Goal: Navigation & Orientation: Find specific page/section

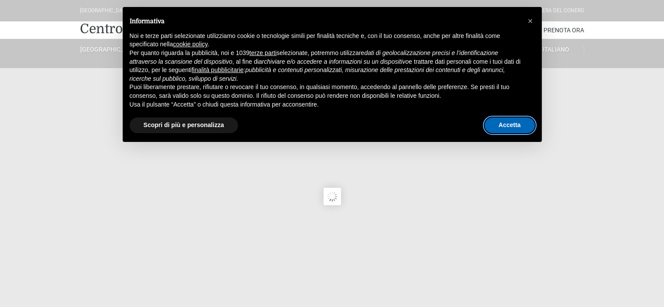
click at [518, 125] on button "Accetta" at bounding box center [509, 125] width 50 height 16
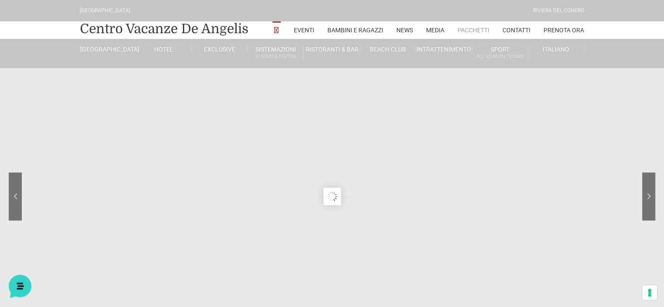
click at [473, 32] on link "Pacchetti" at bounding box center [473, 29] width 32 height 17
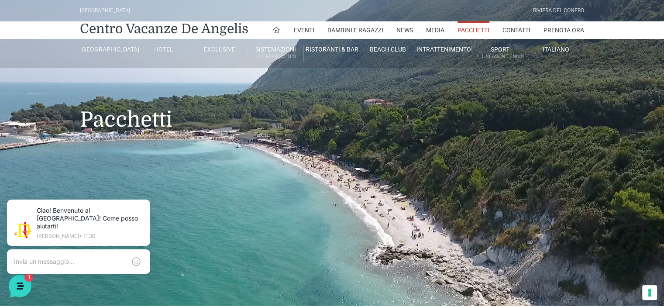
click at [471, 31] on link "Pacchetti" at bounding box center [473, 29] width 32 height 17
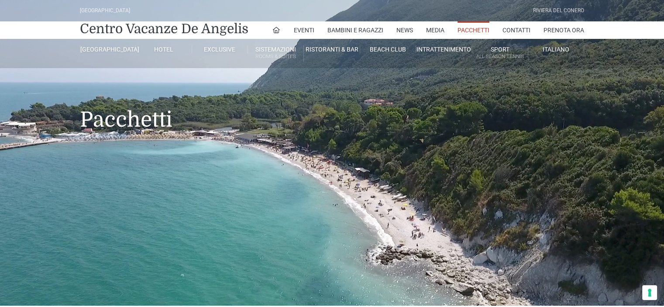
click at [471, 28] on link "Pacchetti" at bounding box center [473, 29] width 32 height 17
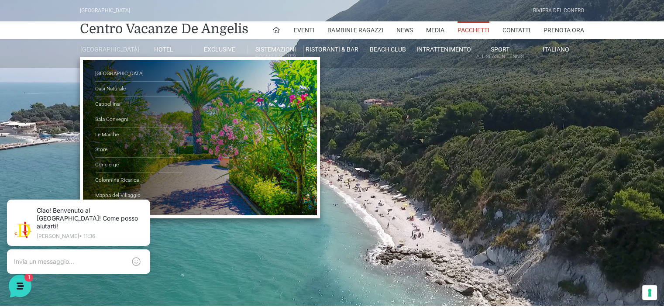
click at [113, 47] on link "[GEOGRAPHIC_DATA]" at bounding box center [108, 49] width 56 height 8
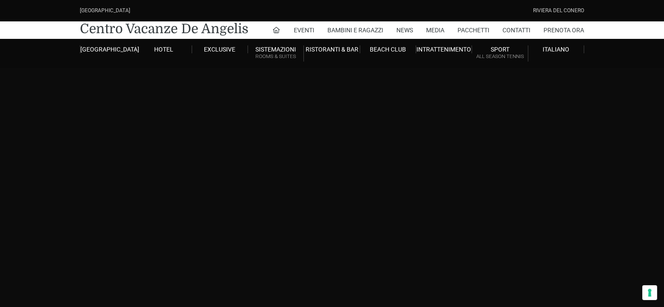
click at [309, 31] on link "Eventi" at bounding box center [304, 29] width 21 height 17
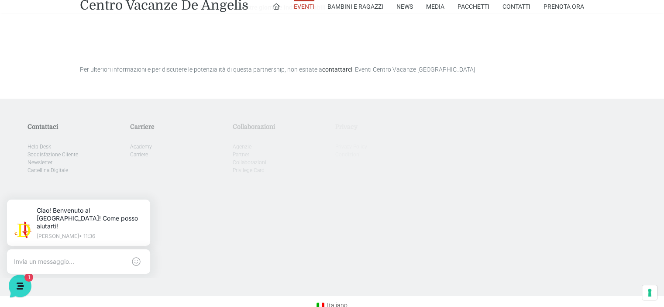
scroll to position [2958, 0]
